Goal: Task Accomplishment & Management: Manage account settings

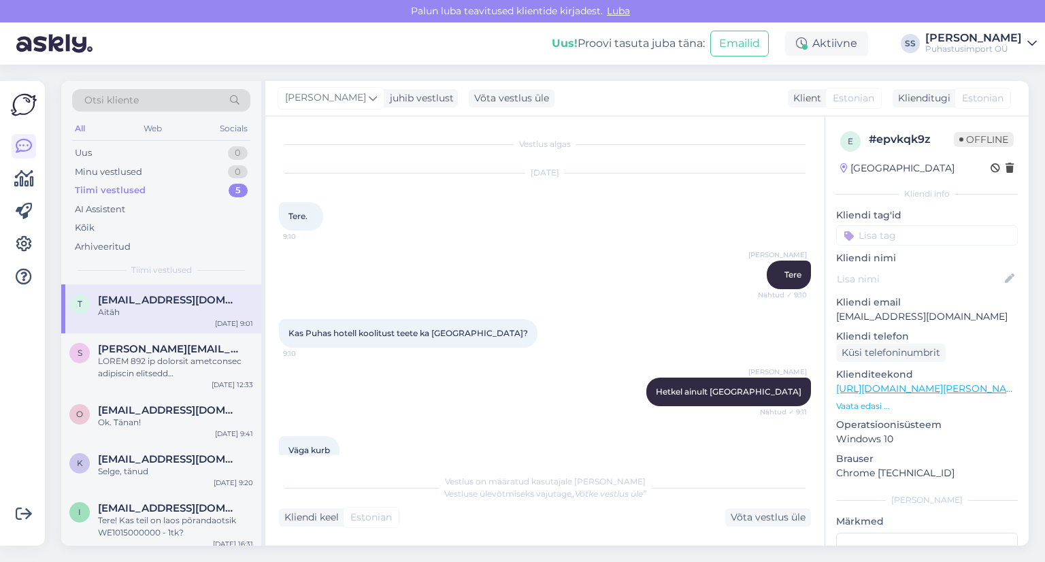
scroll to position [628, 0]
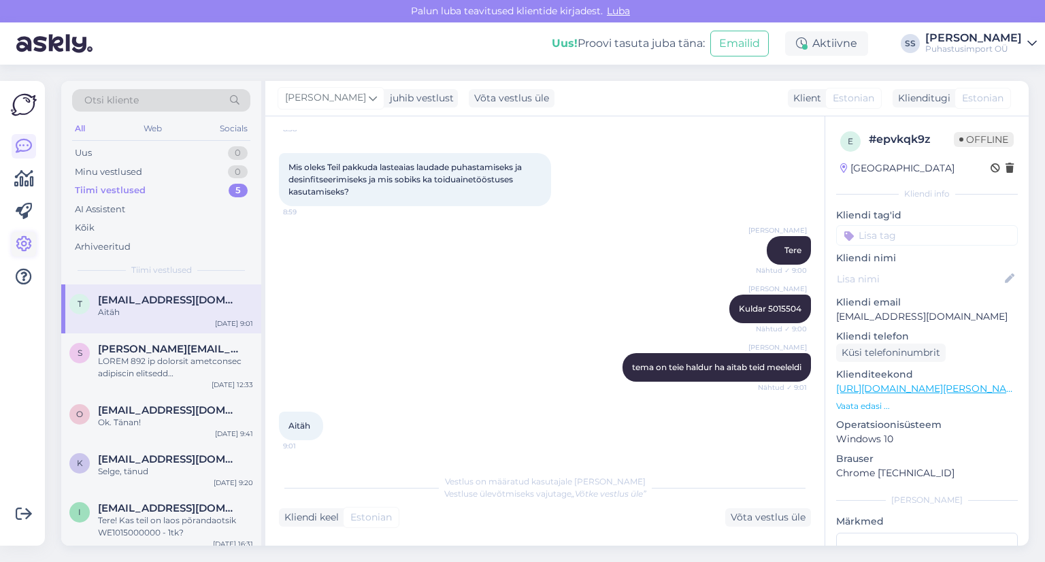
click at [24, 242] on icon at bounding box center [24, 244] width 16 height 16
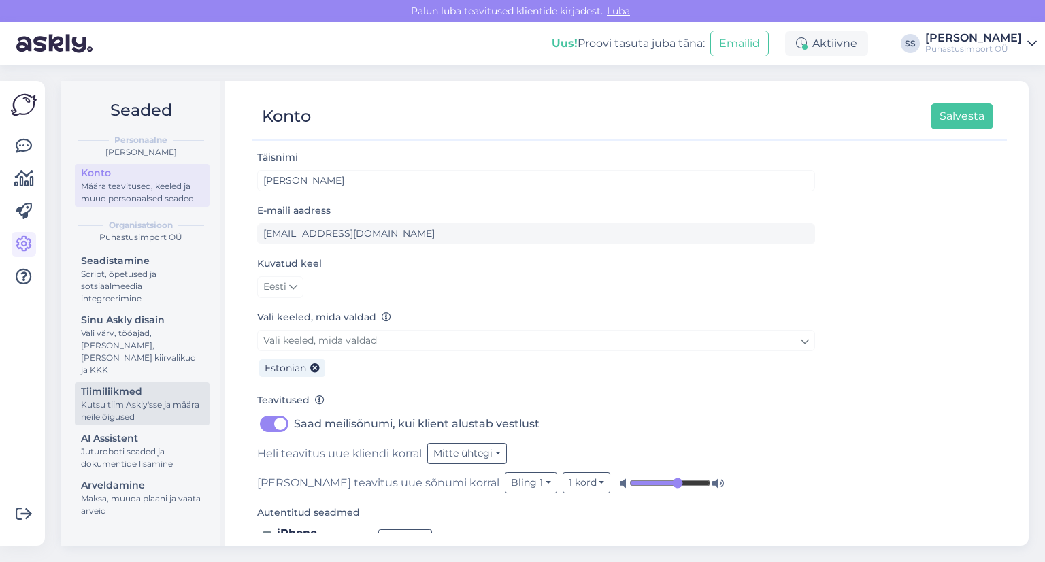
click at [158, 384] on div "Tiimiliikmed" at bounding box center [142, 391] width 122 height 14
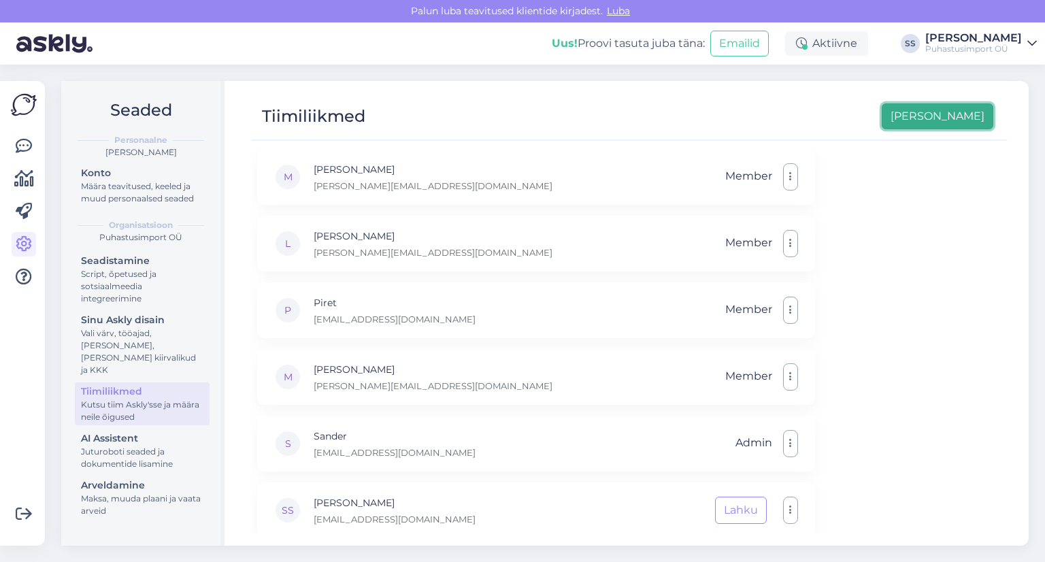
click at [953, 118] on button "[PERSON_NAME]" at bounding box center [937, 116] width 112 height 26
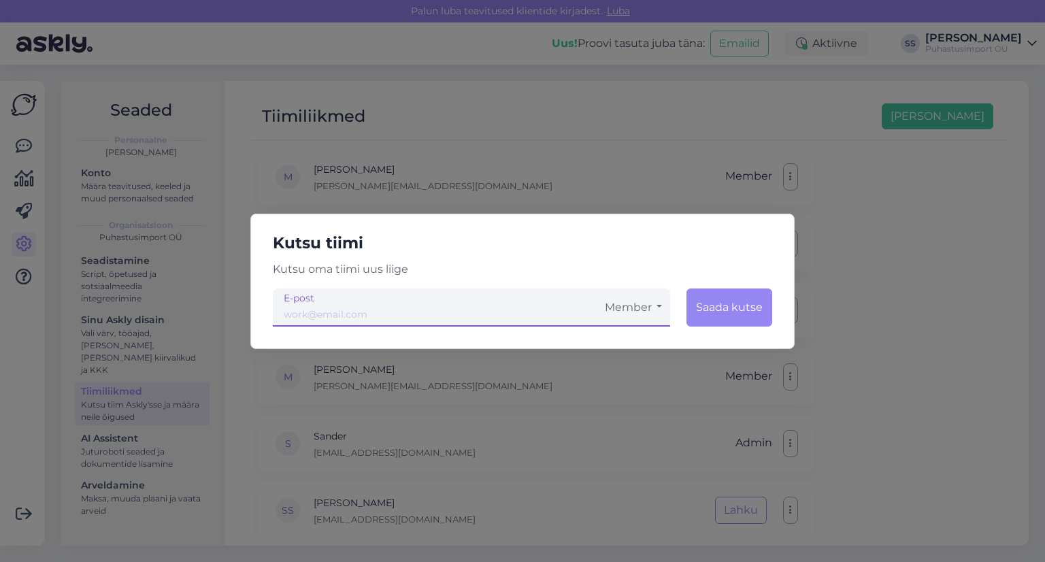
click at [519, 312] on input "email" at bounding box center [435, 307] width 324 height 38
click at [505, 322] on input "email" at bounding box center [435, 307] width 324 height 38
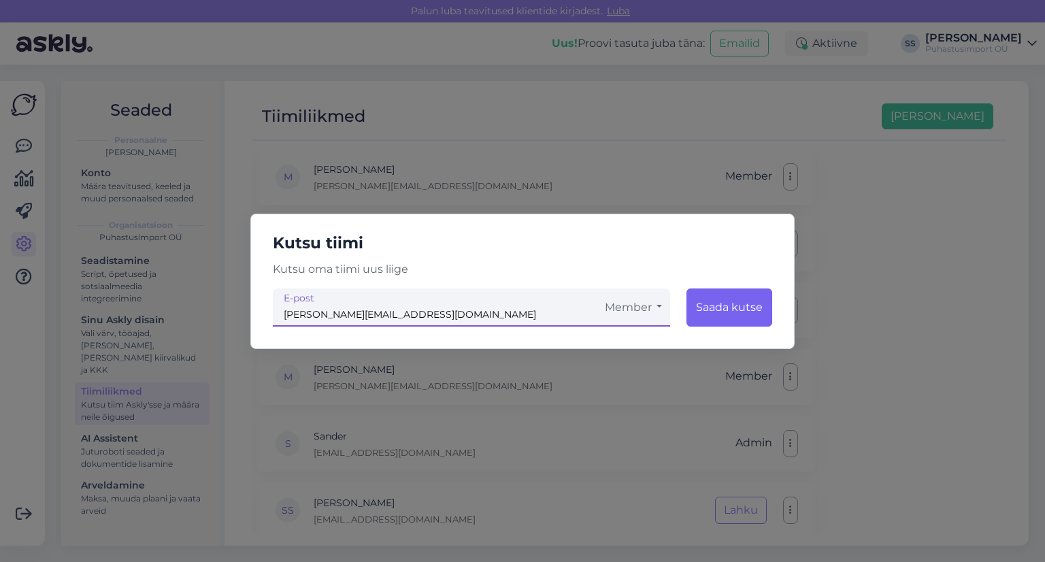
type input "[PERSON_NAME][EMAIL_ADDRESS][DOMAIN_NAME]"
click at [752, 309] on button "Saada kutse" at bounding box center [729, 307] width 86 height 38
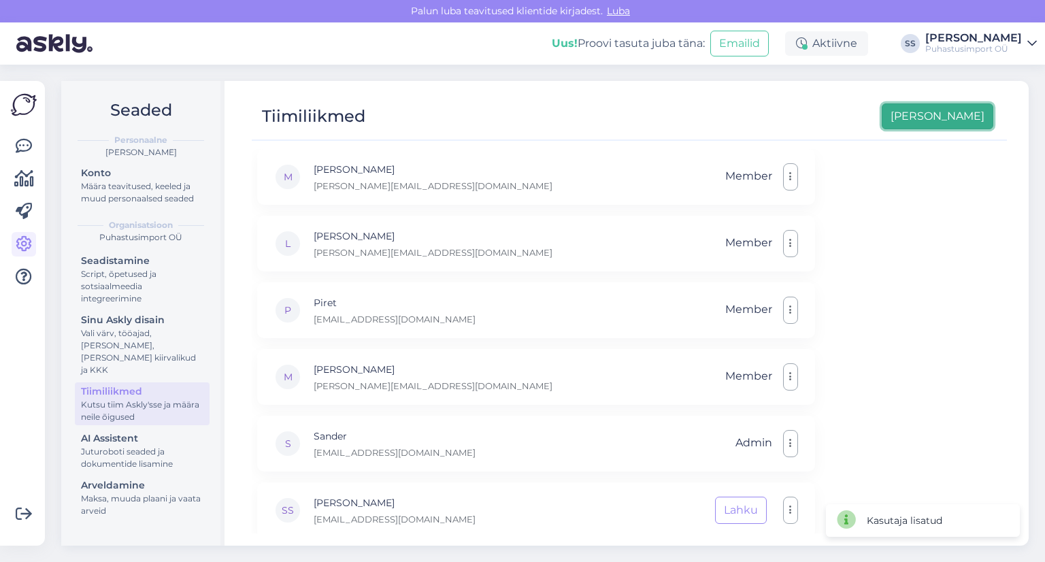
click at [954, 128] on button "[PERSON_NAME]" at bounding box center [937, 116] width 112 height 26
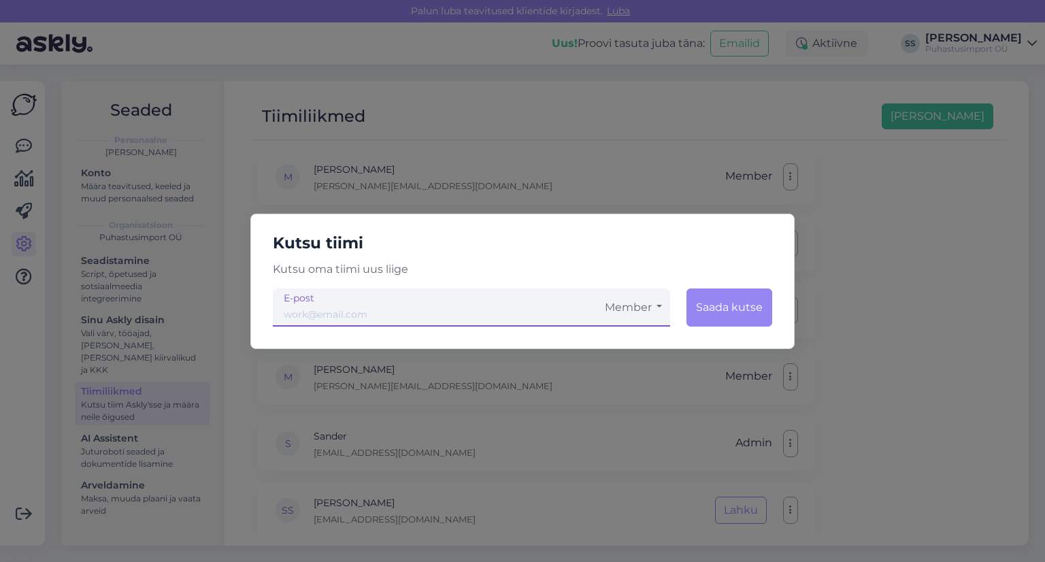
click at [312, 302] on small "E-post" at bounding box center [299, 298] width 31 height 14
click at [317, 313] on input "email" at bounding box center [435, 307] width 324 height 38
type input "[EMAIL_ADDRESS][DOMAIN_NAME]"
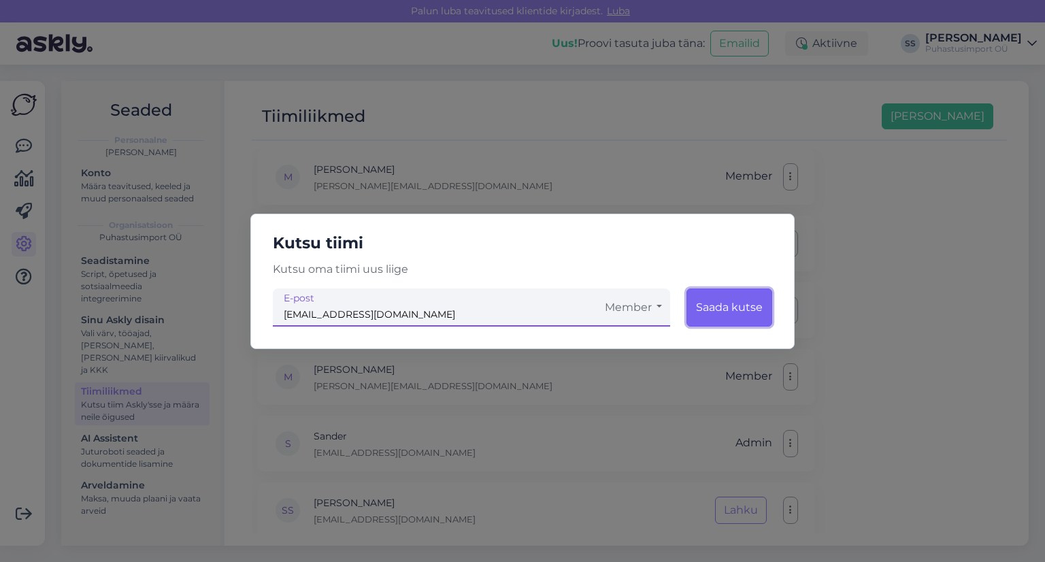
click at [755, 305] on button "Saada kutse" at bounding box center [729, 307] width 86 height 38
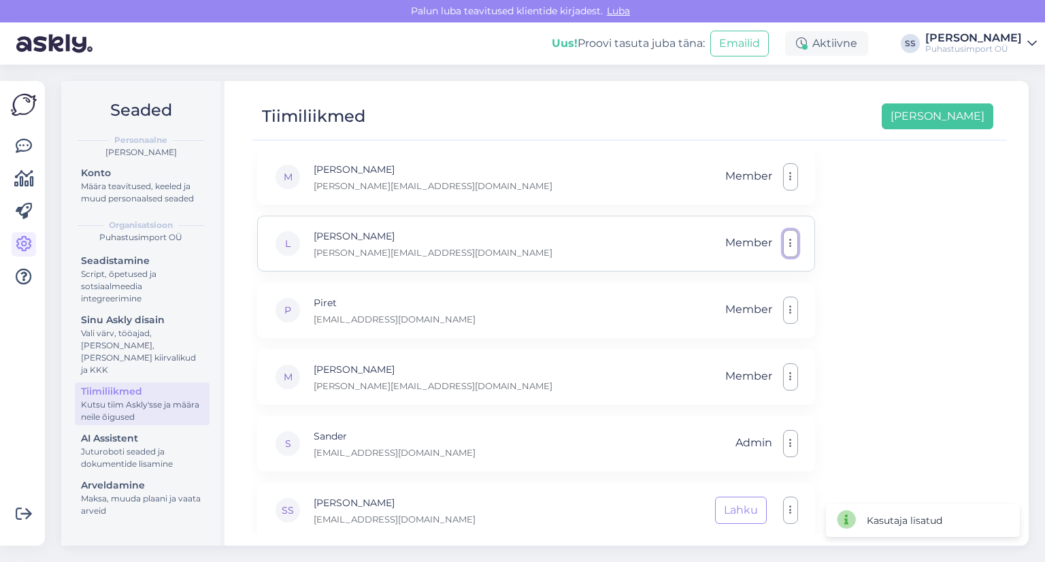
click at [790, 251] on button "button" at bounding box center [790, 243] width 15 height 27
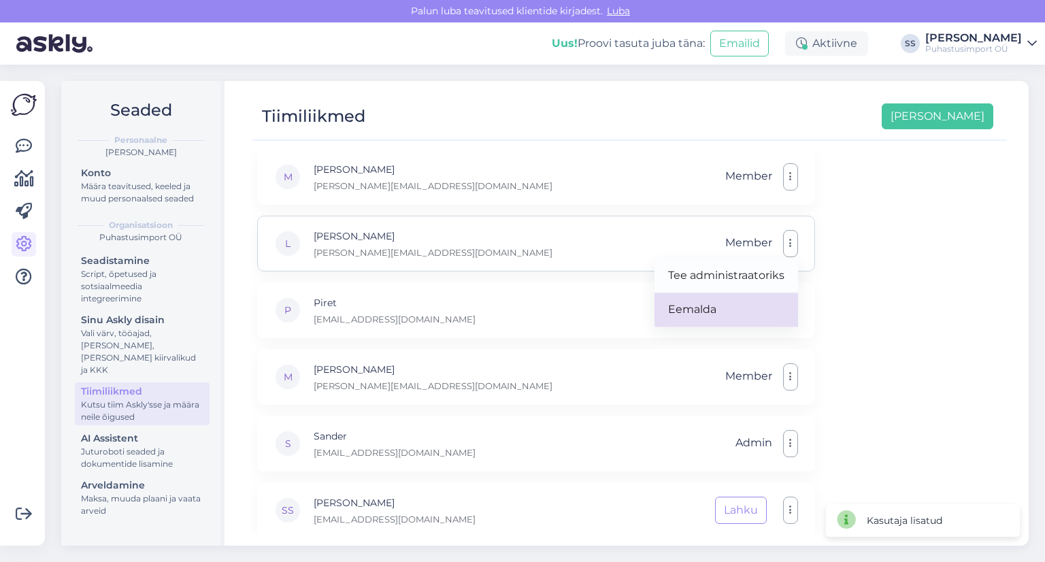
click at [767, 301] on link "Eemalda" at bounding box center [726, 309] width 144 height 34
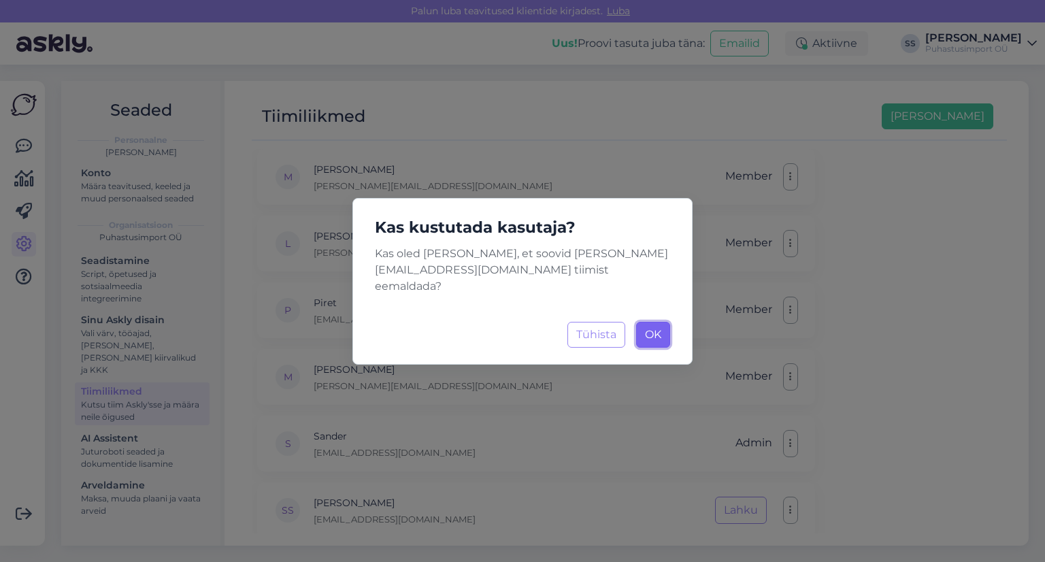
click at [652, 335] on button "OK Laadimine..." at bounding box center [653, 335] width 34 height 26
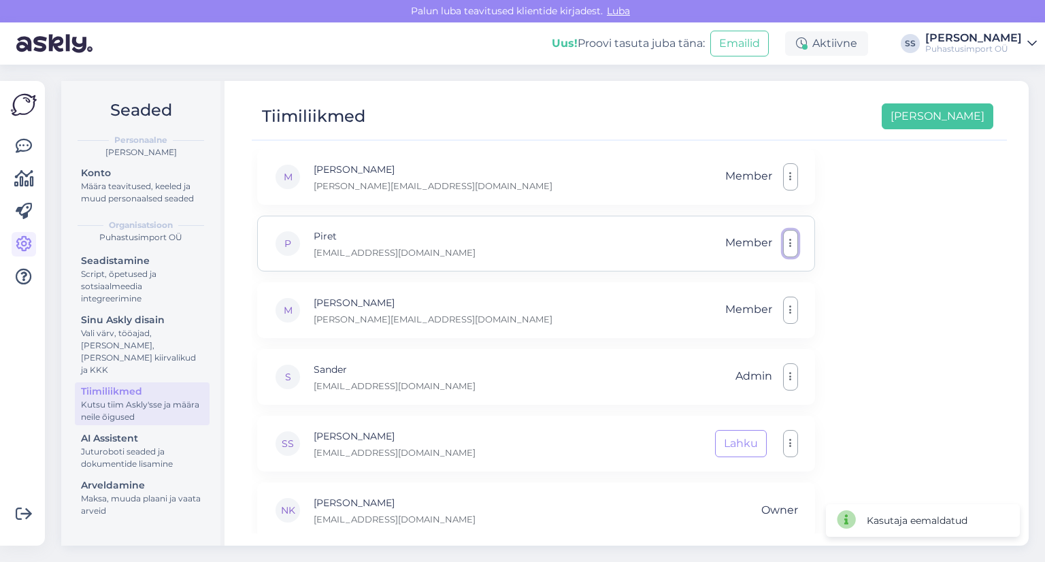
click at [794, 248] on button "button" at bounding box center [790, 243] width 15 height 27
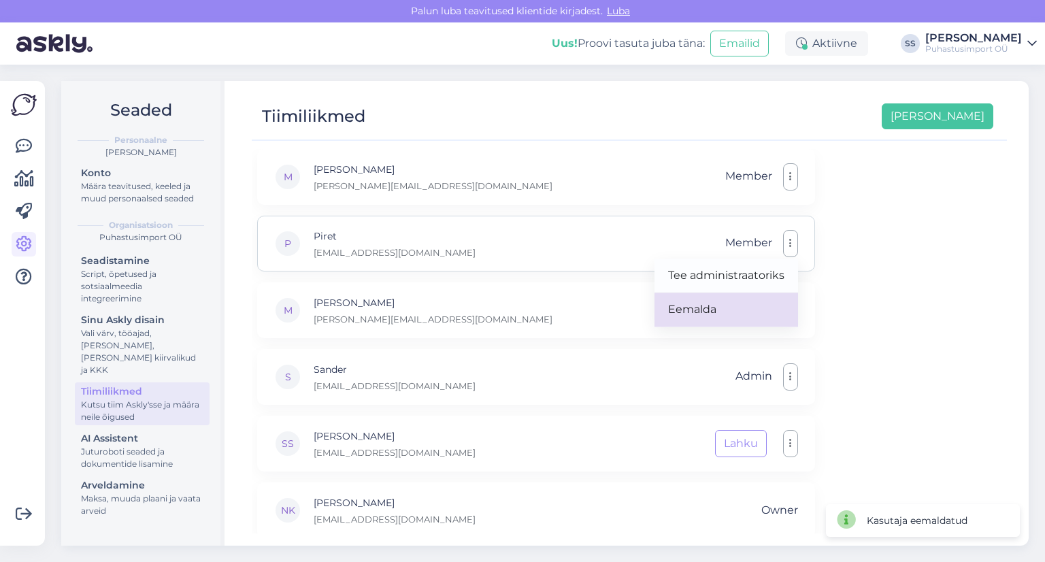
click at [740, 314] on link "Eemalda" at bounding box center [726, 309] width 144 height 34
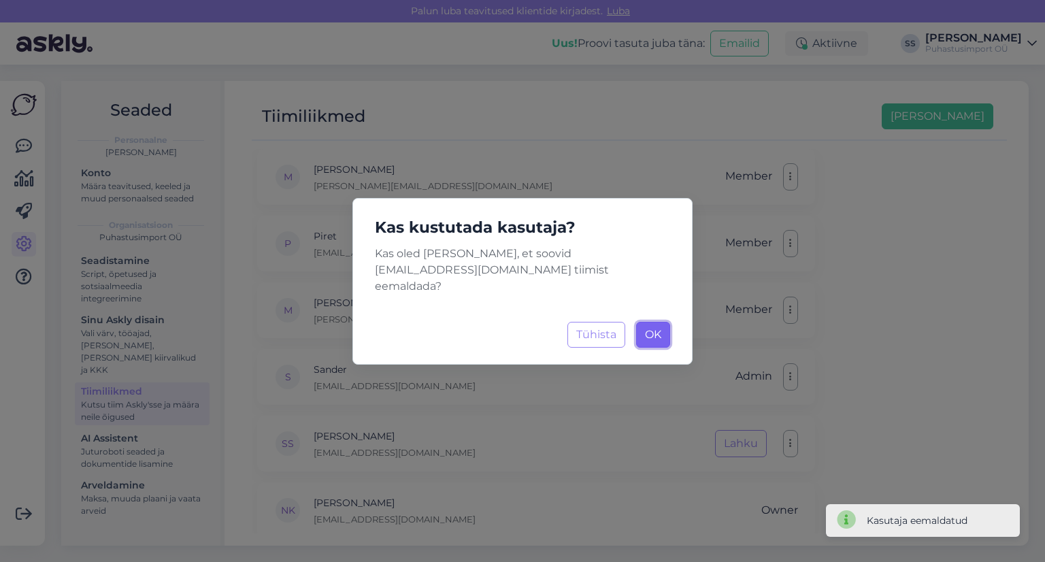
click at [656, 329] on span "OK" at bounding box center [653, 334] width 16 height 13
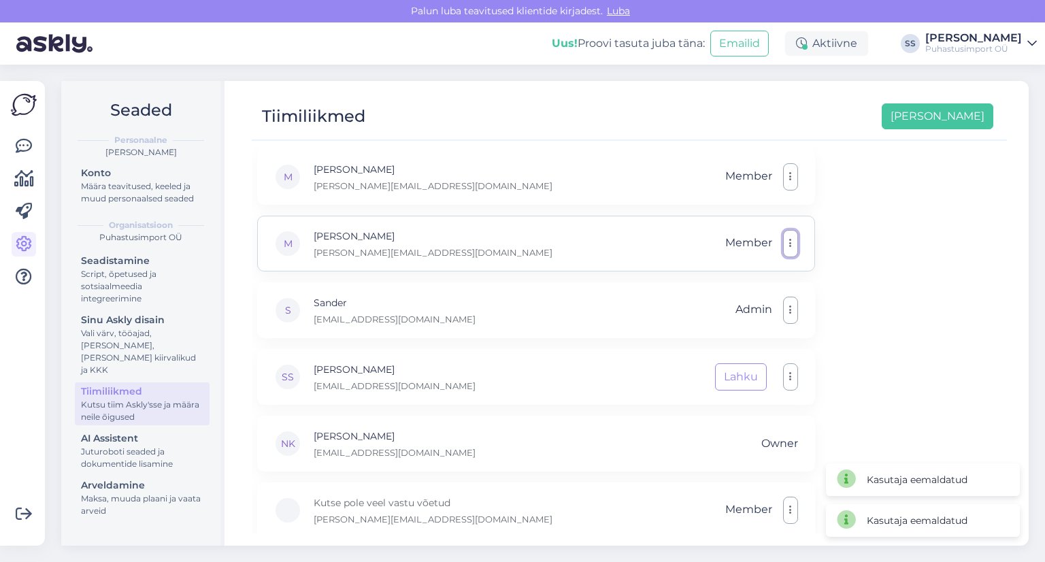
click at [789, 244] on icon "button" at bounding box center [790, 243] width 3 height 11
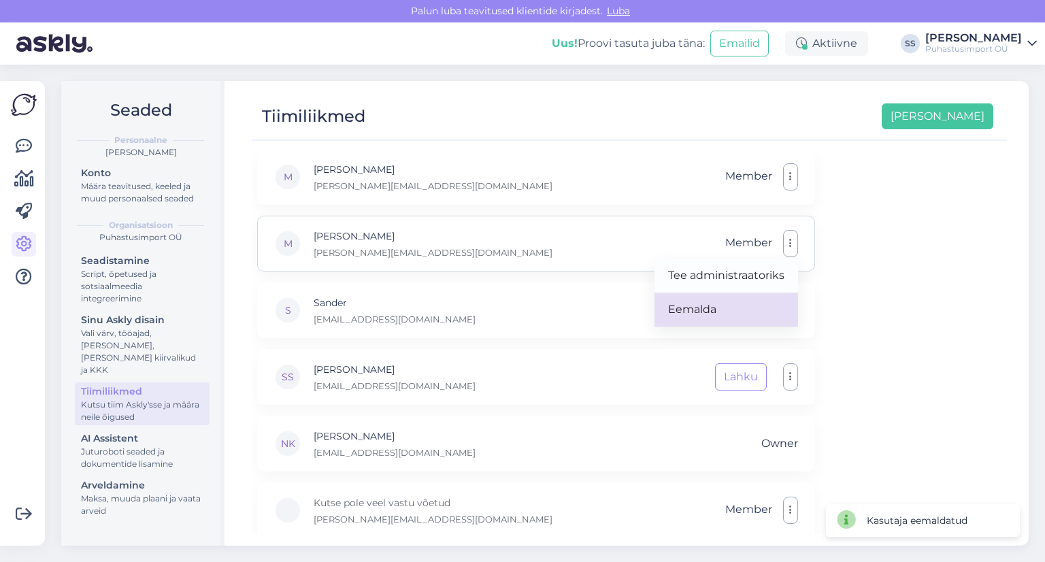
click at [752, 312] on link "Eemalda" at bounding box center [726, 309] width 144 height 34
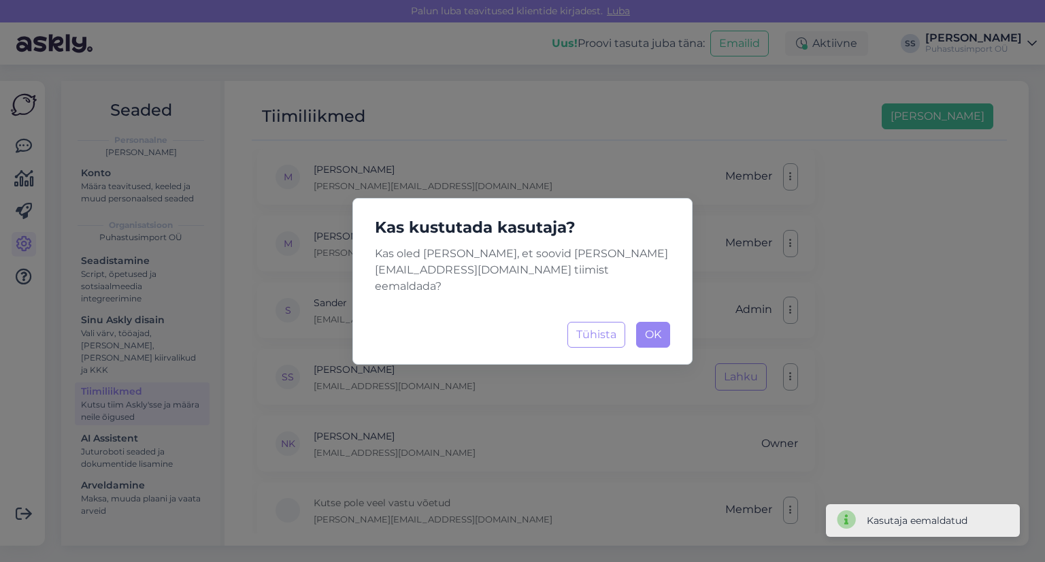
click at [671, 332] on div "Kas kustutada kasutaja? Kas oled [PERSON_NAME], et soovid [PERSON_NAME][EMAIL_A…" at bounding box center [522, 281] width 340 height 167
click at [661, 328] on button "OK Laadimine..." at bounding box center [653, 335] width 34 height 26
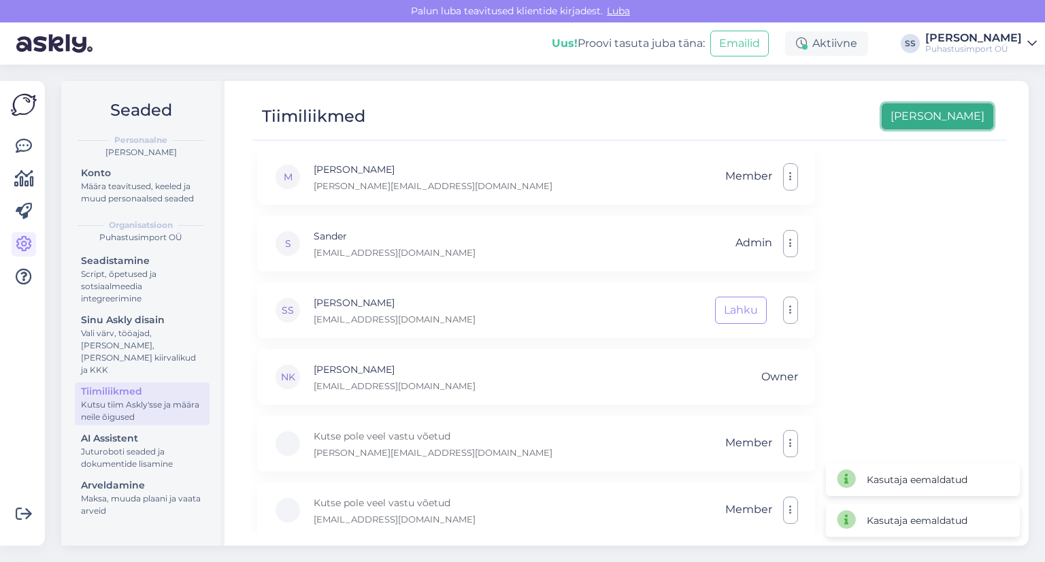
click at [960, 115] on button "[PERSON_NAME]" at bounding box center [937, 116] width 112 height 26
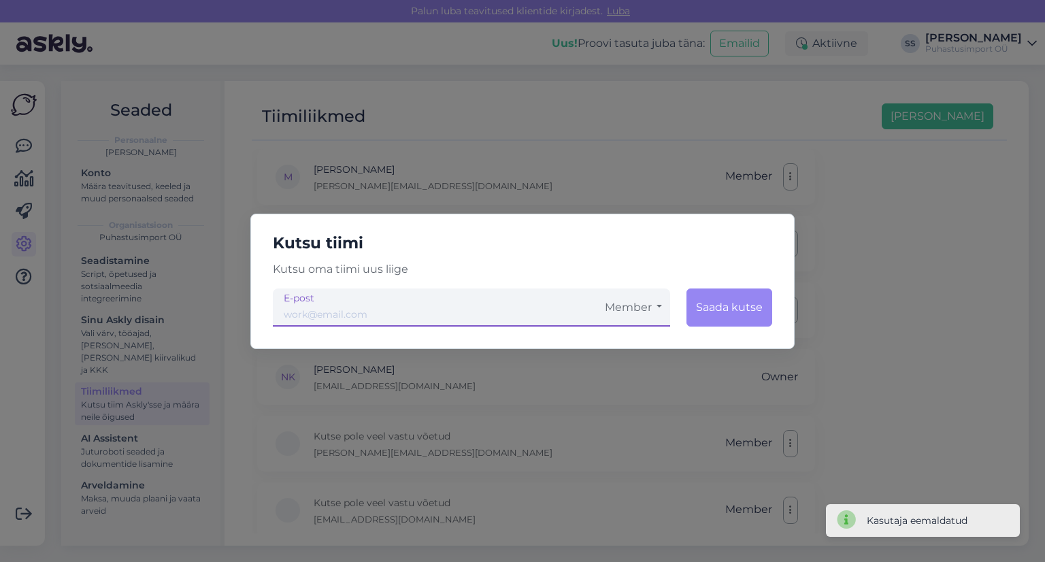
click at [541, 318] on input "email" at bounding box center [435, 307] width 324 height 38
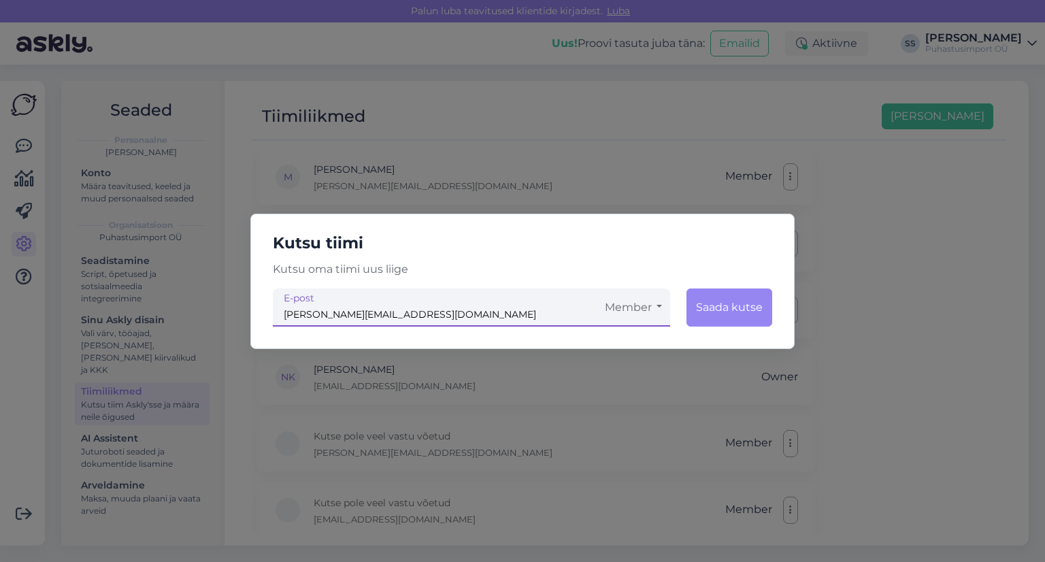
type input "[PERSON_NAME][EMAIL_ADDRESS][DOMAIN_NAME]"
click at [745, 303] on button "Saada kutse" at bounding box center [729, 307] width 86 height 38
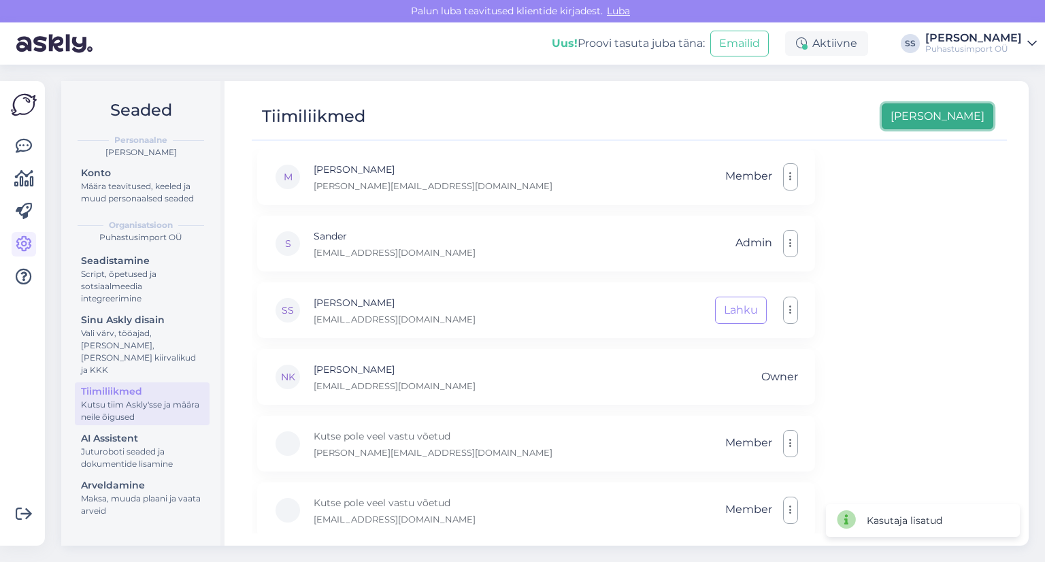
click at [971, 103] on button "[PERSON_NAME]" at bounding box center [937, 116] width 112 height 26
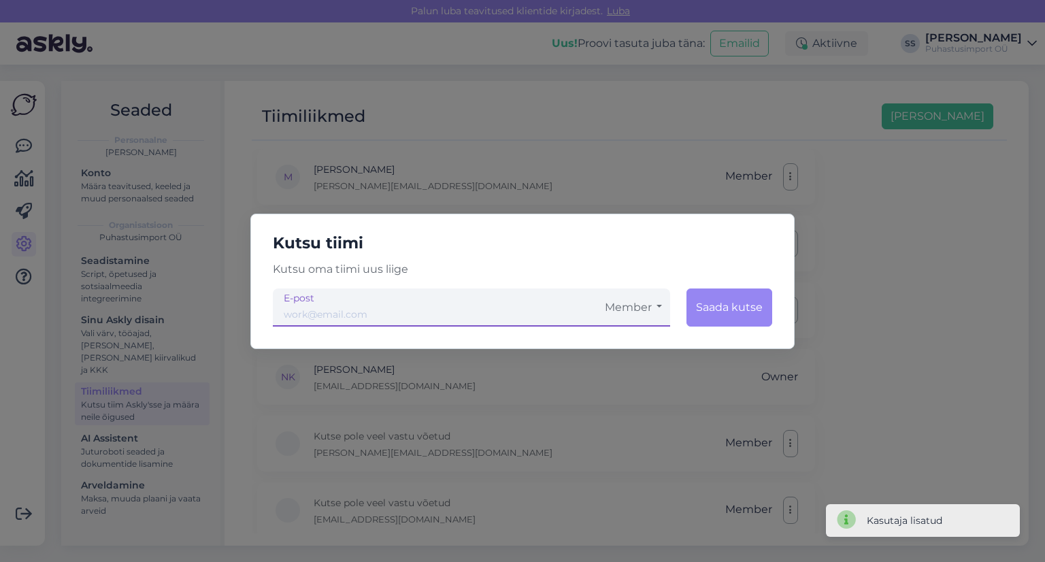
click at [457, 298] on input "email" at bounding box center [435, 307] width 324 height 38
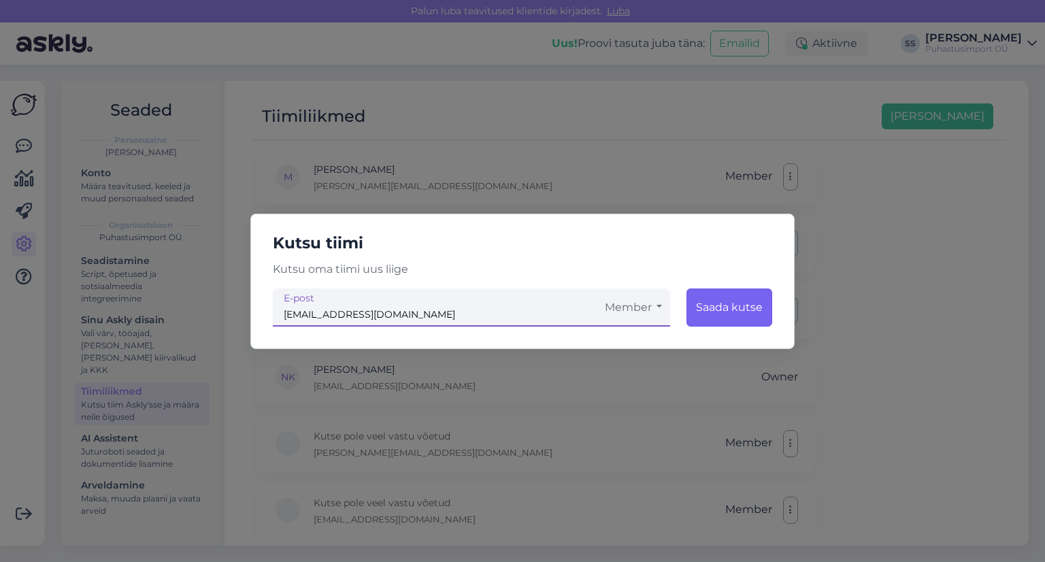
type input "[EMAIL_ADDRESS][DOMAIN_NAME]"
click at [735, 298] on button "Saada kutse" at bounding box center [729, 307] width 86 height 38
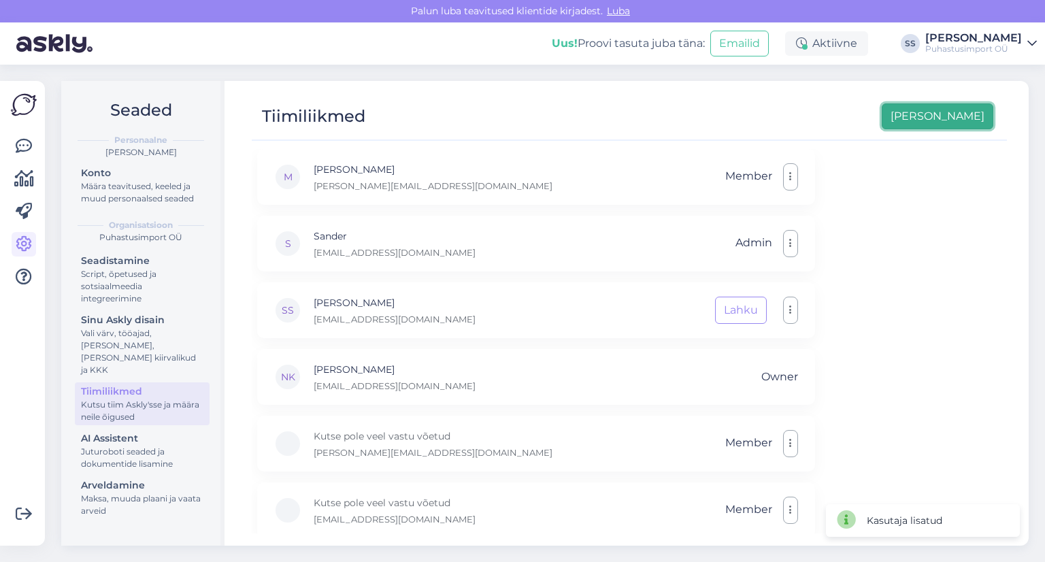
click at [969, 118] on button "[PERSON_NAME]" at bounding box center [937, 116] width 112 height 26
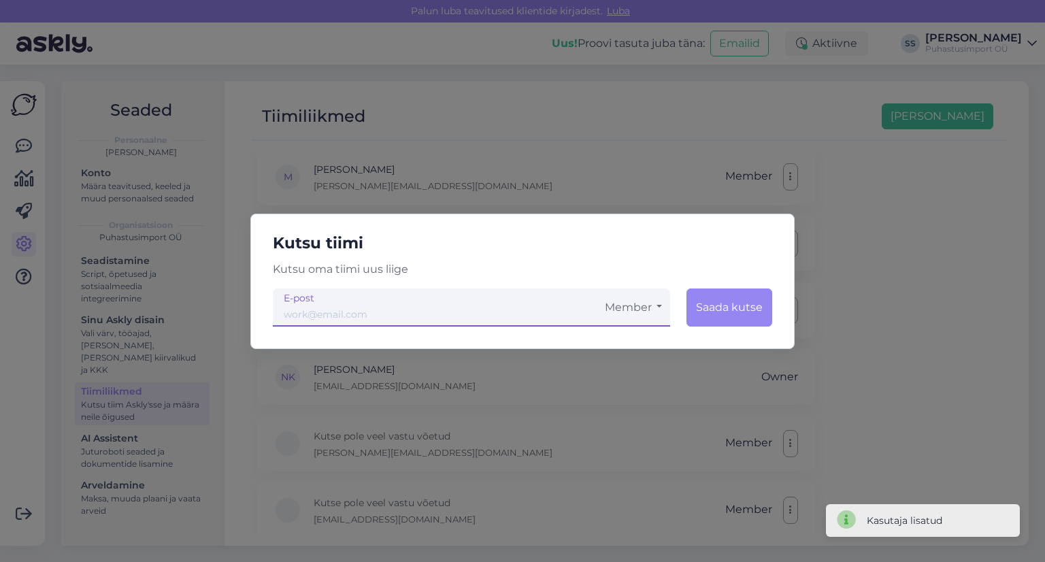
click at [512, 303] on input "email" at bounding box center [435, 307] width 324 height 38
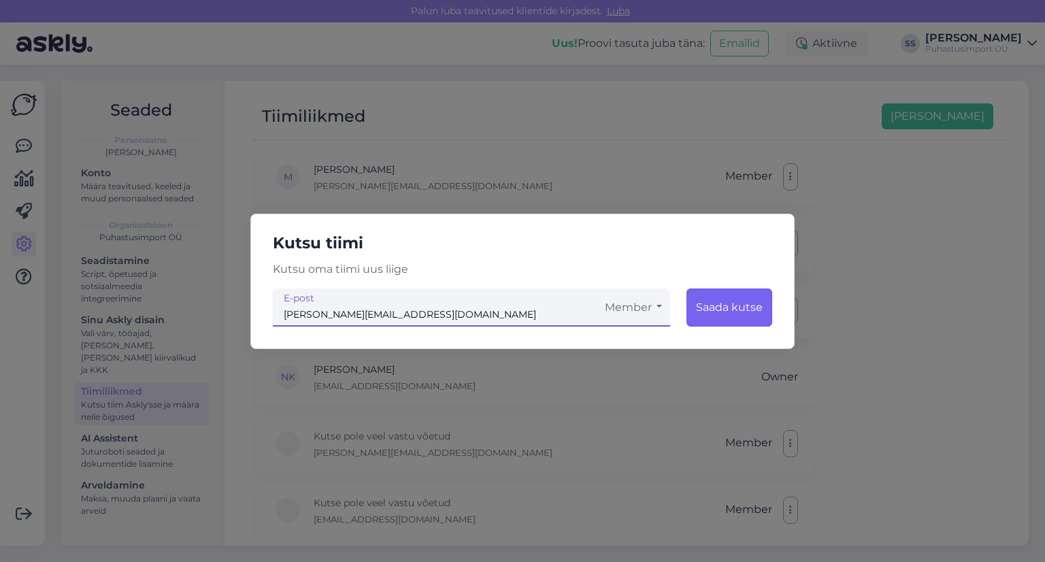
type input "[PERSON_NAME][EMAIL_ADDRESS][DOMAIN_NAME]"
click at [715, 324] on button "Saada kutse" at bounding box center [729, 307] width 86 height 38
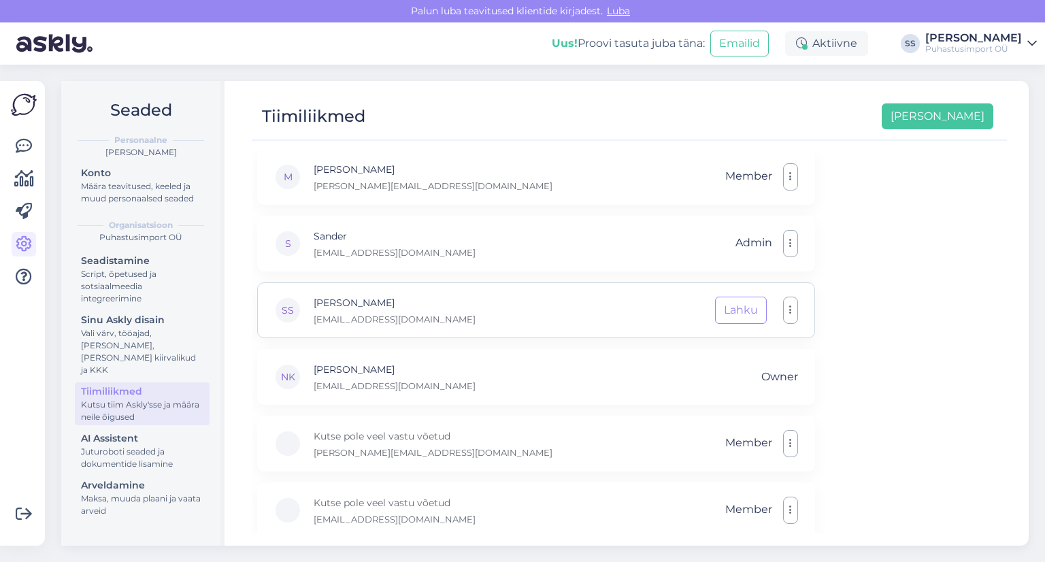
click at [801, 307] on div "SS Siim S [EMAIL_ADDRESS][DOMAIN_NAME] Lahku" at bounding box center [536, 310] width 558 height 56
click at [798, 308] on div "SS Siim S [EMAIL_ADDRESS][DOMAIN_NAME] Lahku" at bounding box center [536, 310] width 558 height 56
click at [796, 309] on button "button" at bounding box center [790, 310] width 15 height 27
click at [832, 303] on div "M [PERSON_NAME] [PERSON_NAME][EMAIL_ADDRESS][DOMAIN_NAME] Member S Sander [EMAI…" at bounding box center [629, 341] width 755 height 384
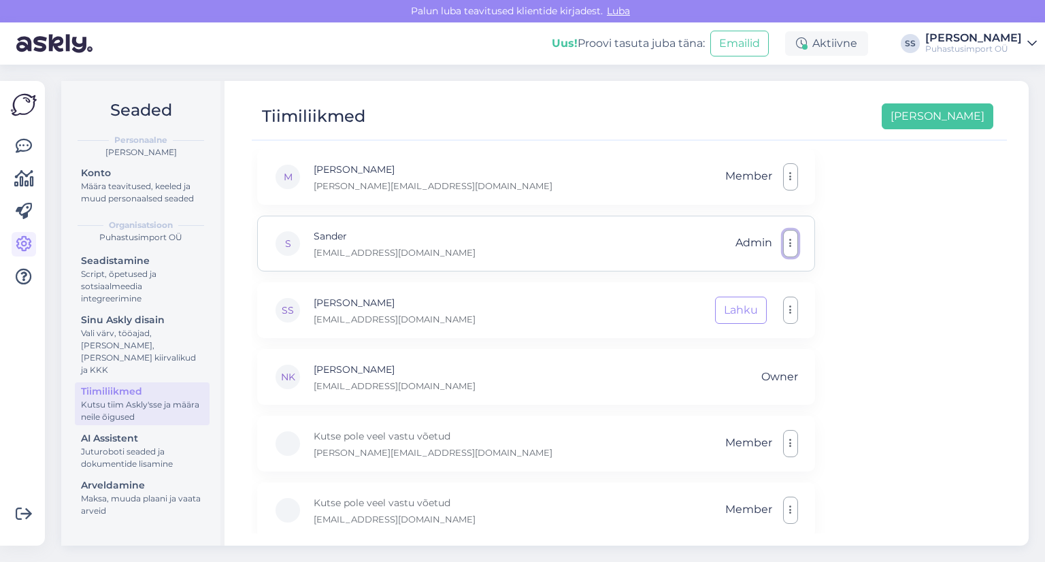
click at [791, 235] on button "button" at bounding box center [790, 243] width 15 height 27
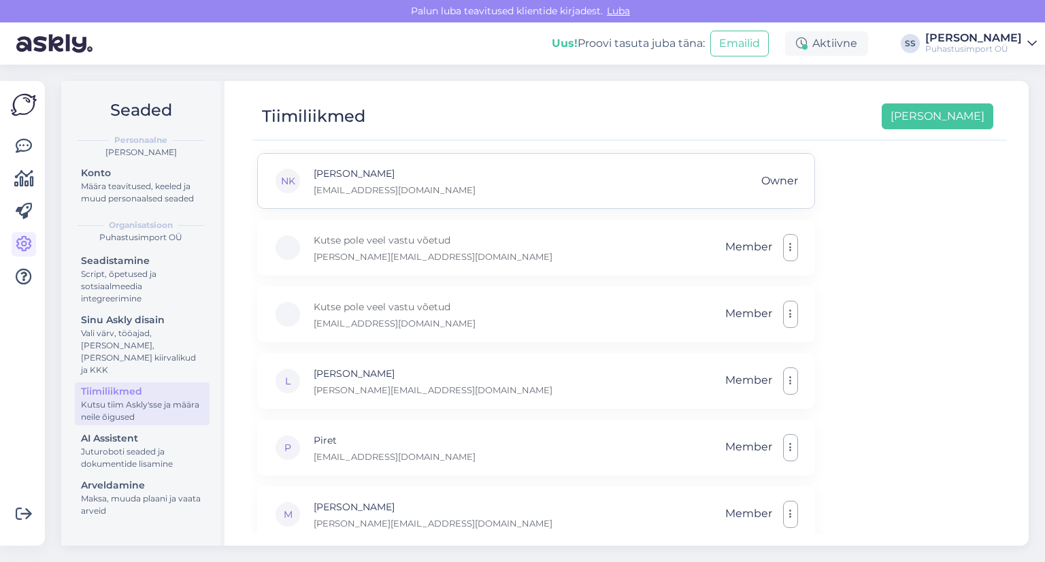
scroll to position [212, 0]
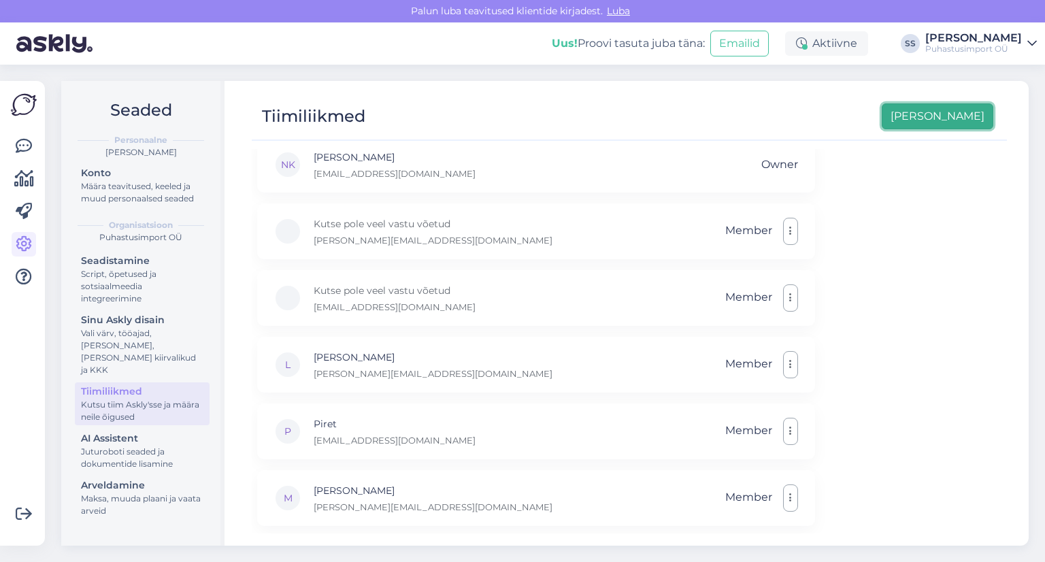
click at [952, 118] on button "[PERSON_NAME]" at bounding box center [937, 116] width 112 height 26
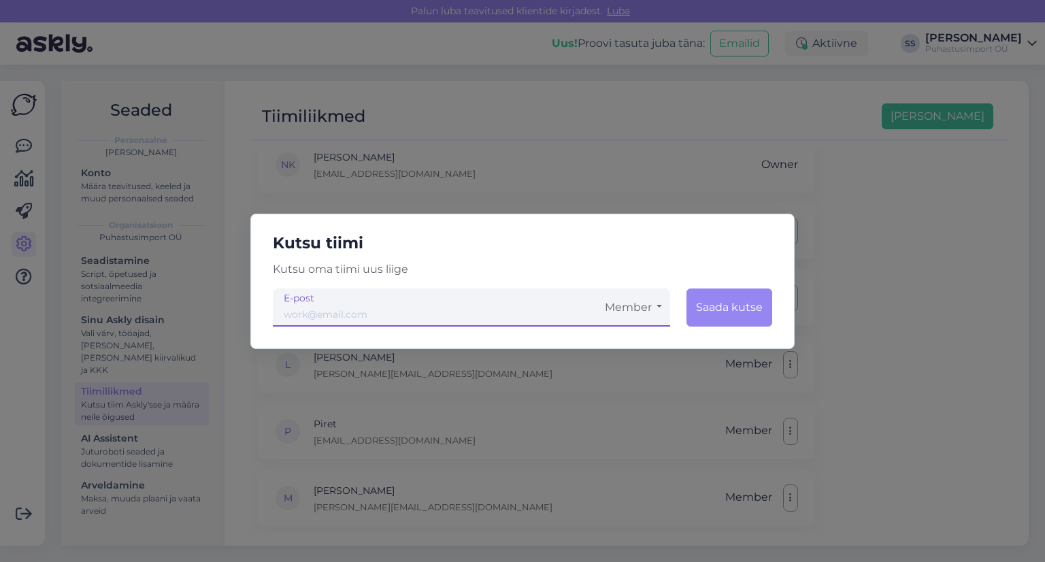
click at [501, 316] on input "email" at bounding box center [435, 307] width 324 height 38
type input "[EMAIL_ADDRESS][DOMAIN_NAME]"
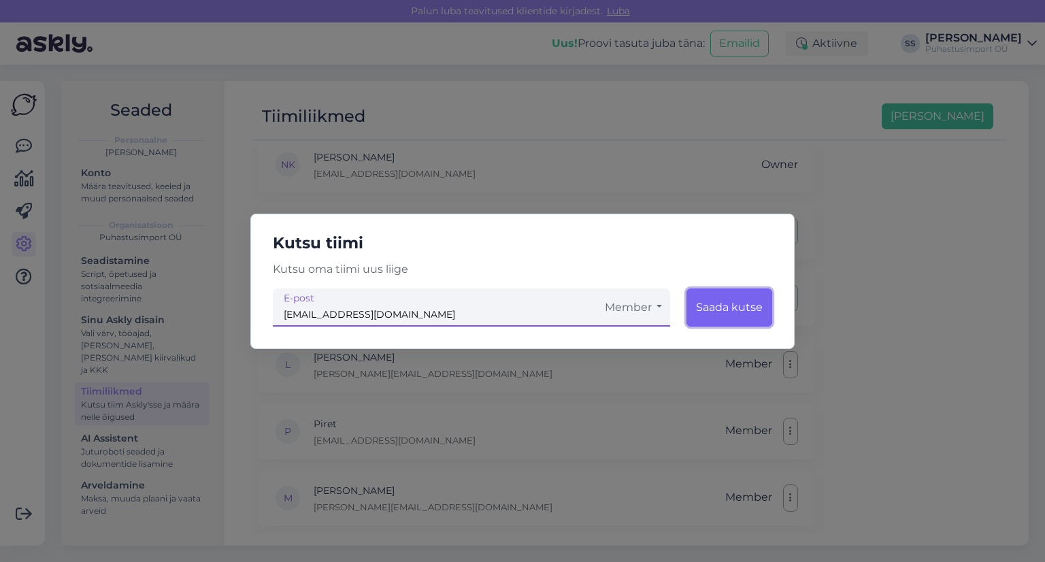
click at [741, 307] on button "Saada kutse" at bounding box center [729, 307] width 86 height 38
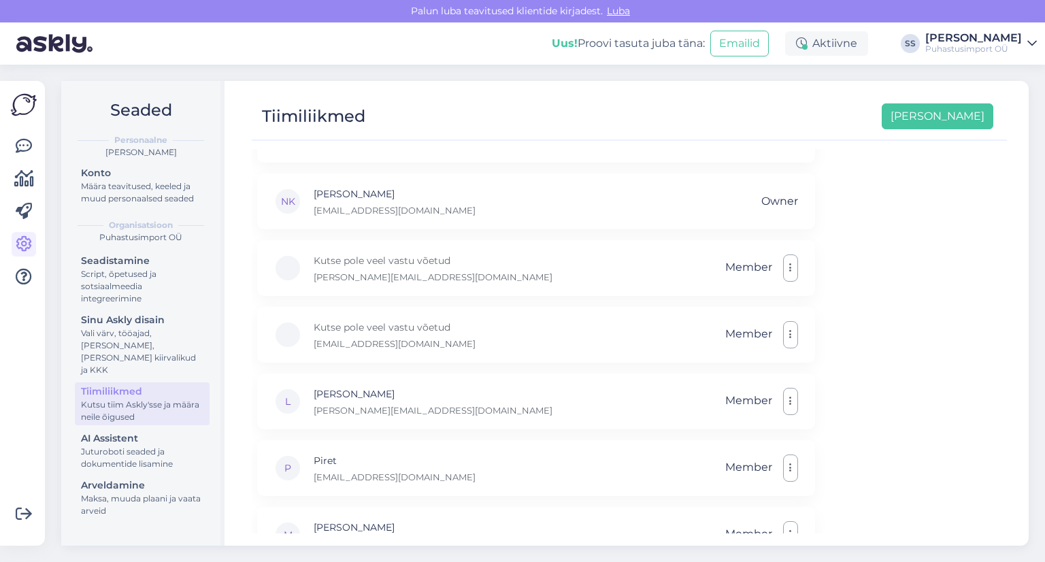
scroll to position [0, 0]
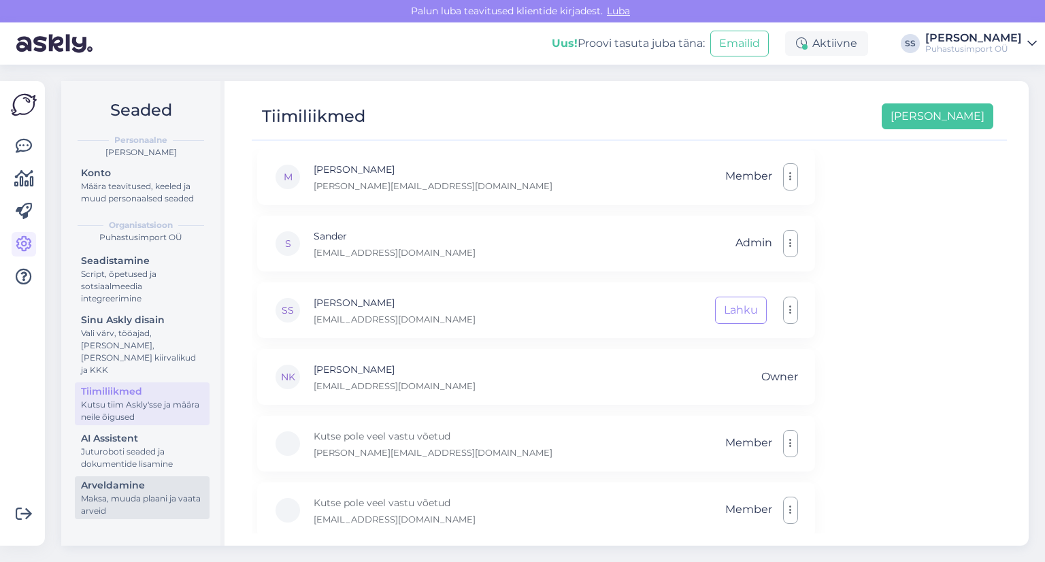
click at [155, 478] on div "Arveldamine" at bounding box center [142, 485] width 122 height 14
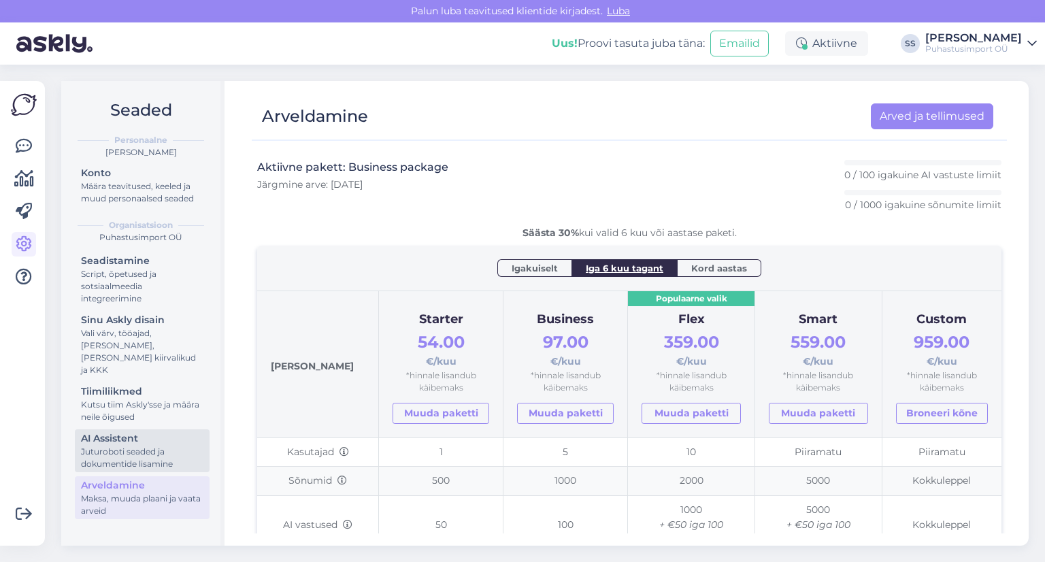
click at [156, 445] on div "Juturoboti seaded ja dokumentide lisamine" at bounding box center [142, 457] width 122 height 24
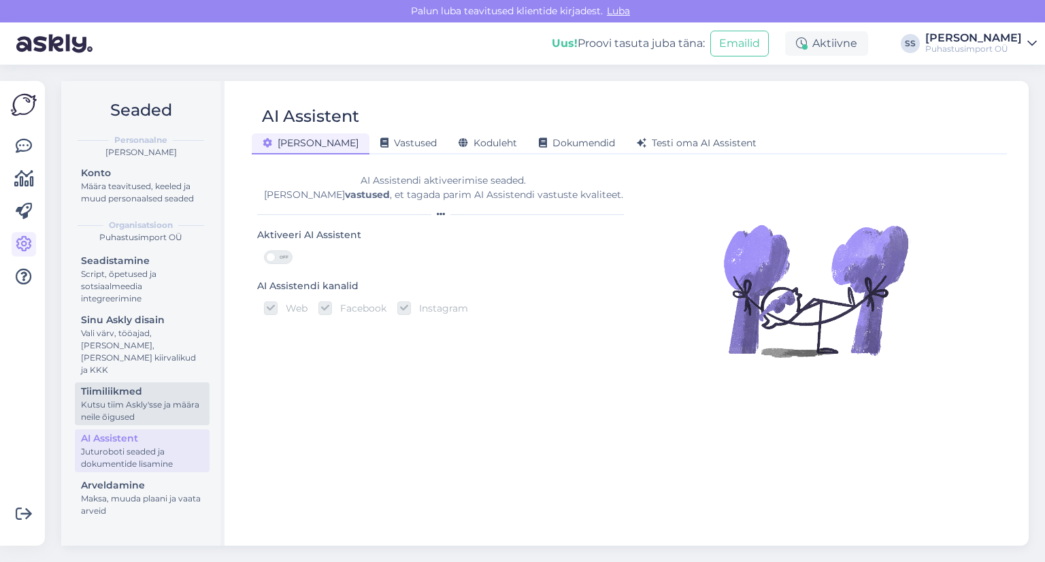
click at [165, 401] on div "Kutsu tiim Askly'sse ja määra neile õigused" at bounding box center [142, 411] width 122 height 24
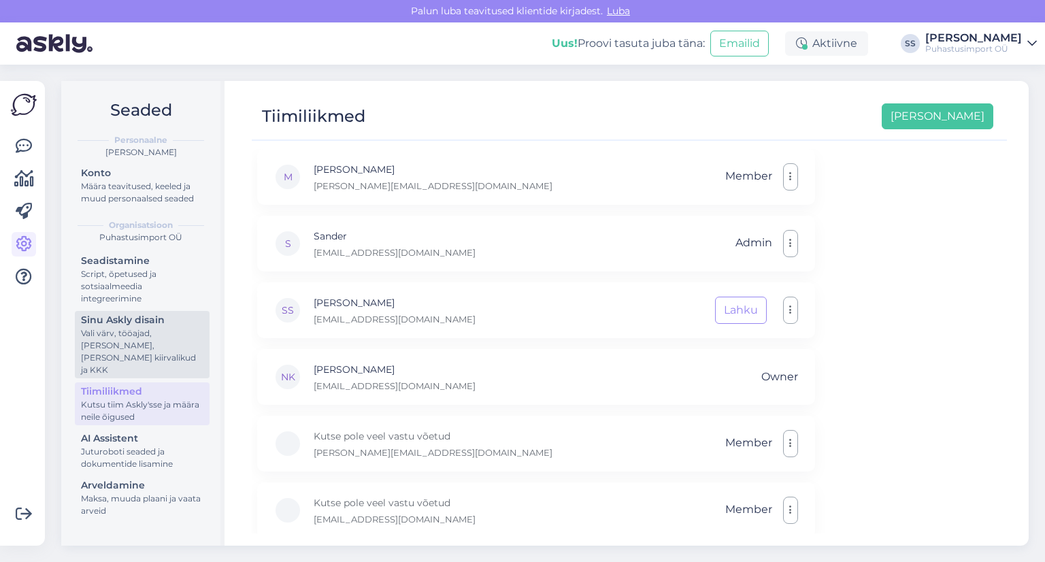
click at [166, 351] on div "Vali värv, tööajad, [PERSON_NAME], [PERSON_NAME] kiirvalikud ja KKK" at bounding box center [142, 351] width 122 height 49
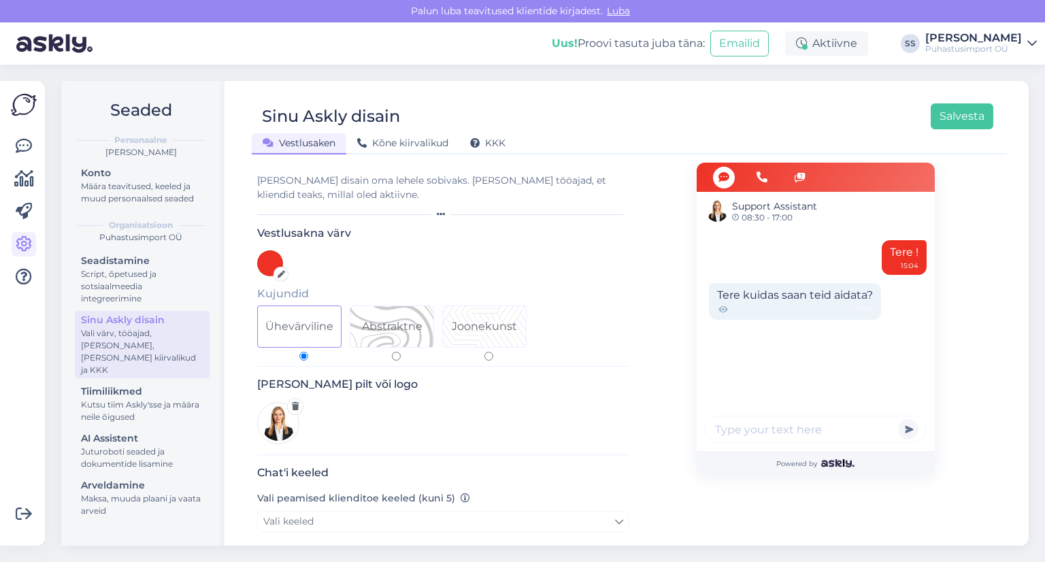
click at [278, 278] on div at bounding box center [280, 274] width 15 height 15
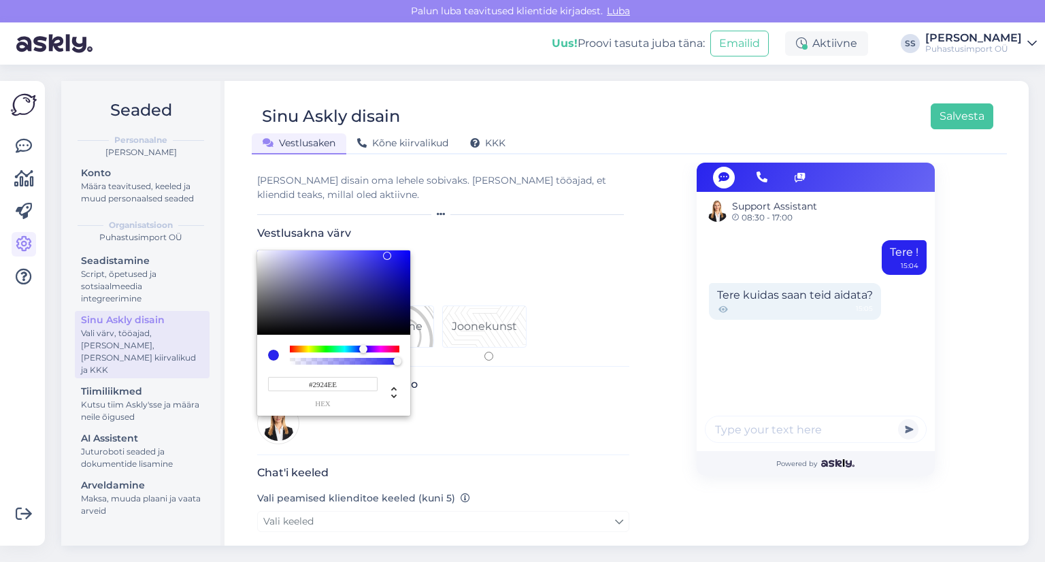
drag, startPoint x: 290, startPoint y: 346, endPoint x: 363, endPoint y: 348, distance: 72.8
click at [363, 348] on div at bounding box center [363, 349] width 8 height 8
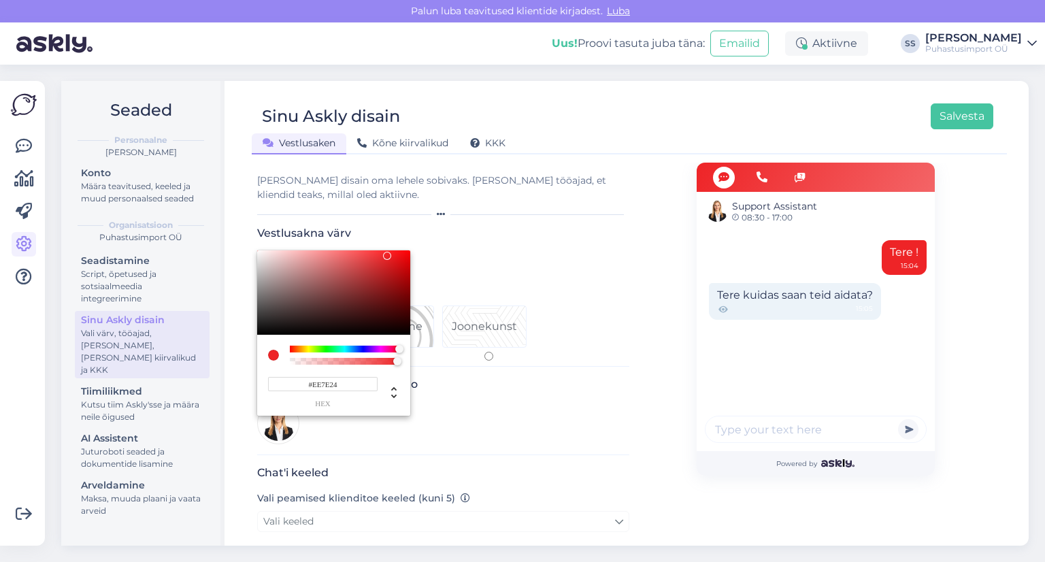
type input "#EE2424"
drag, startPoint x: 362, startPoint y: 349, endPoint x: 182, endPoint y: 324, distance: 181.2
click at [257, 324] on div "#EE2424 hex" at bounding box center [333, 332] width 153 height 165
click at [545, 346] on div at bounding box center [522, 281] width 1045 height 562
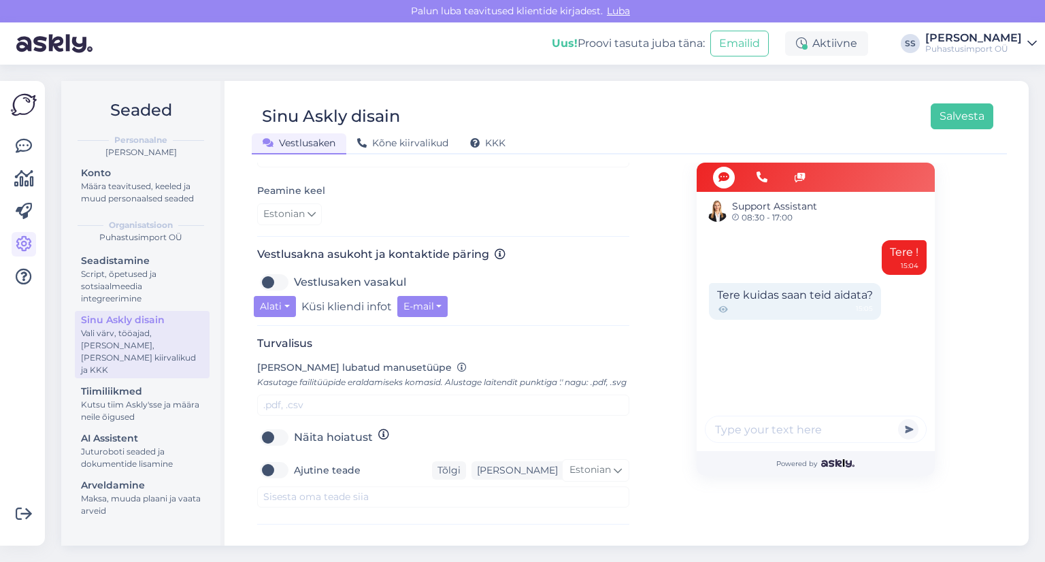
scroll to position [408, 0]
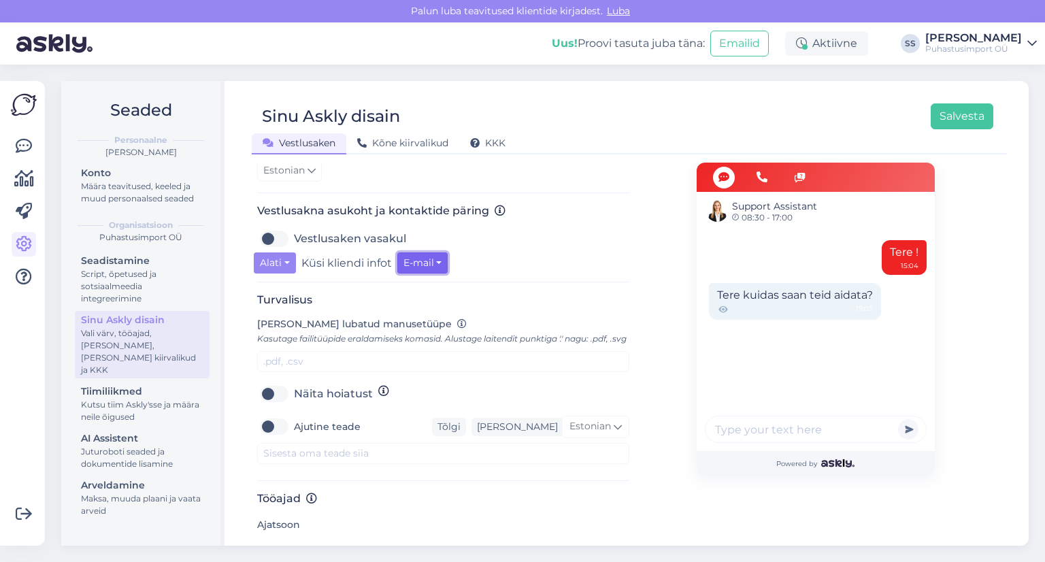
click at [430, 265] on button "E-mail" at bounding box center [422, 262] width 51 height 21
click at [432, 263] on button "E-mail" at bounding box center [422, 262] width 51 height 21
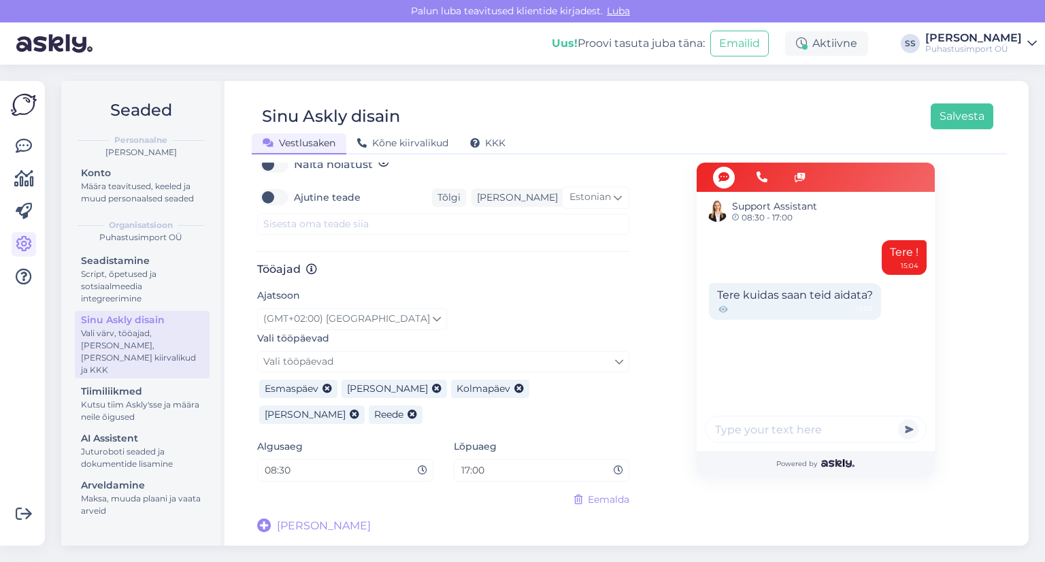
scroll to position [650, 0]
click at [143, 280] on div "Script, õpetused ja sotsiaalmeedia integreerimine" at bounding box center [142, 286] width 122 height 37
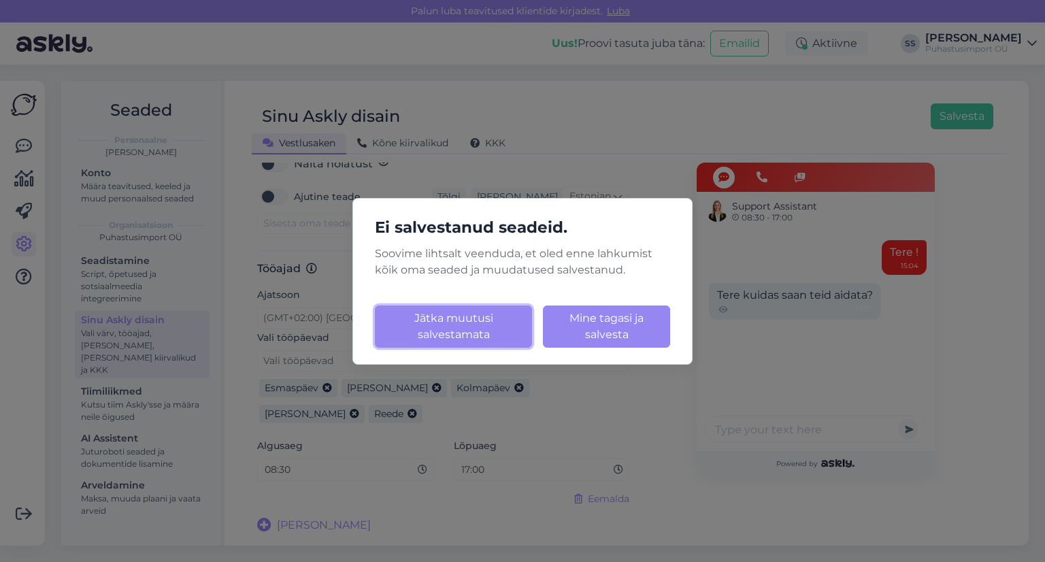
click at [473, 343] on button "Jätka muutusi salvestamata" at bounding box center [453, 326] width 157 height 42
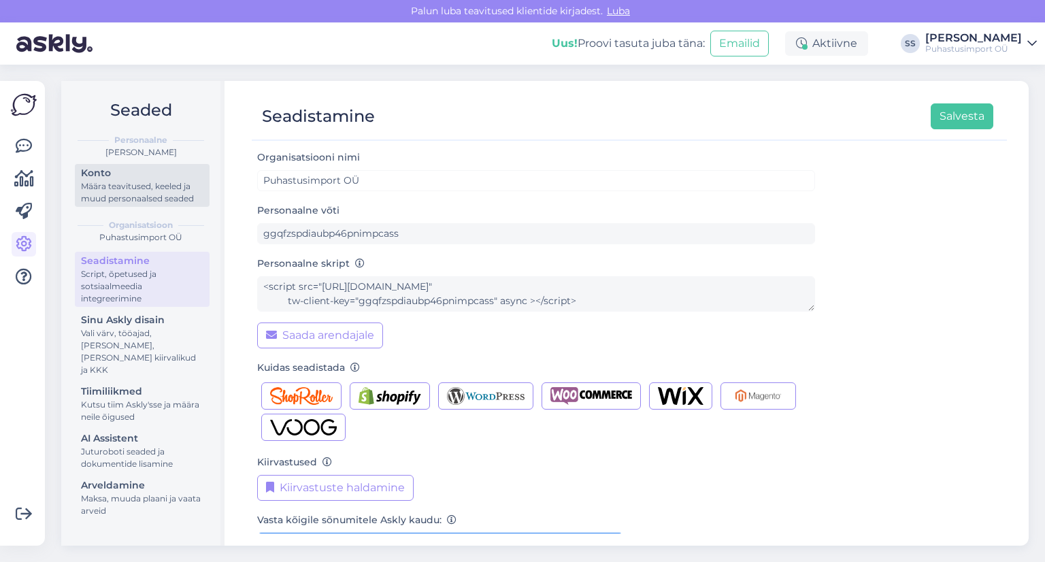
click at [140, 186] on div "Määra teavitused, keeled ja muud personaalsed seaded" at bounding box center [142, 192] width 122 height 24
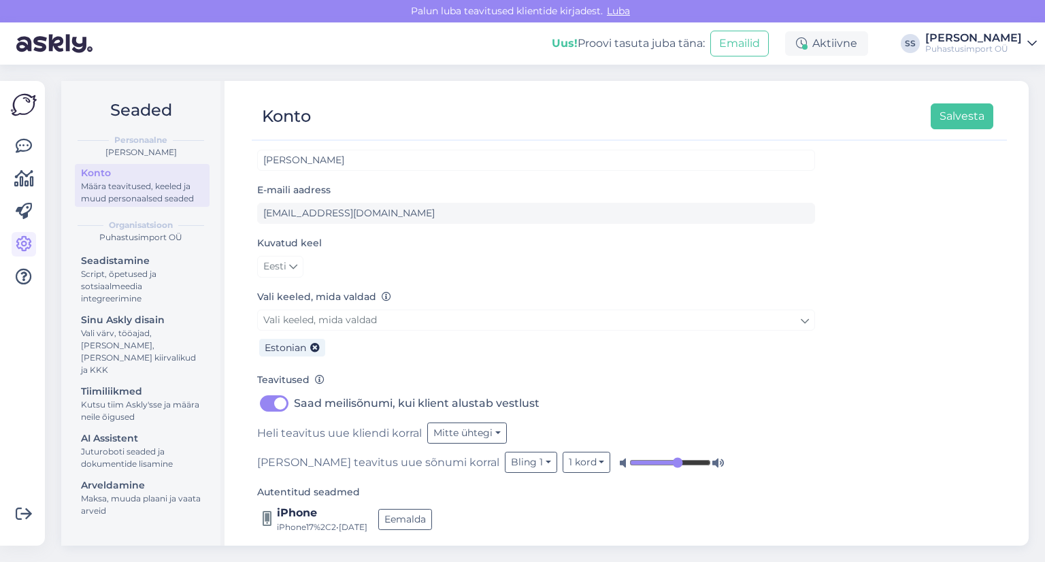
scroll to position [31, 0]
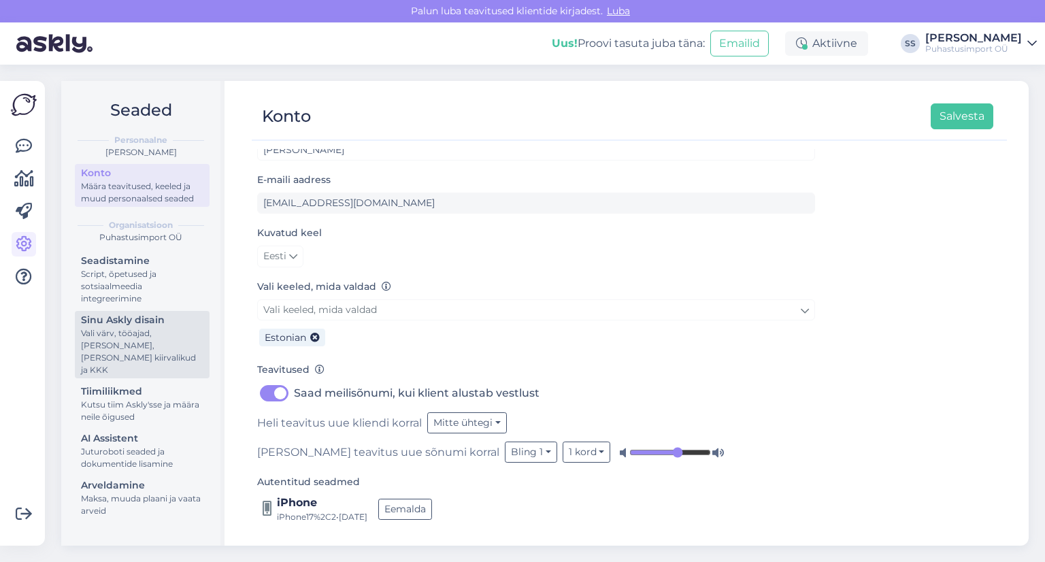
click at [143, 354] on div "Vali värv, tööajad, [PERSON_NAME], [PERSON_NAME] kiirvalikud ja KKK" at bounding box center [142, 351] width 122 height 49
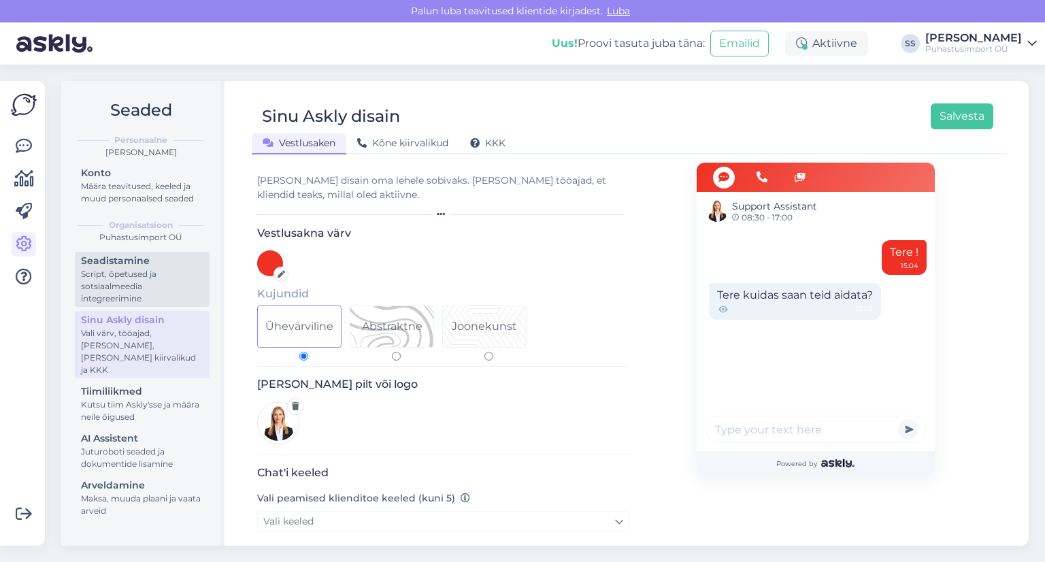
click at [150, 286] on div "Script, õpetused ja sotsiaalmeedia integreerimine" at bounding box center [142, 286] width 122 height 37
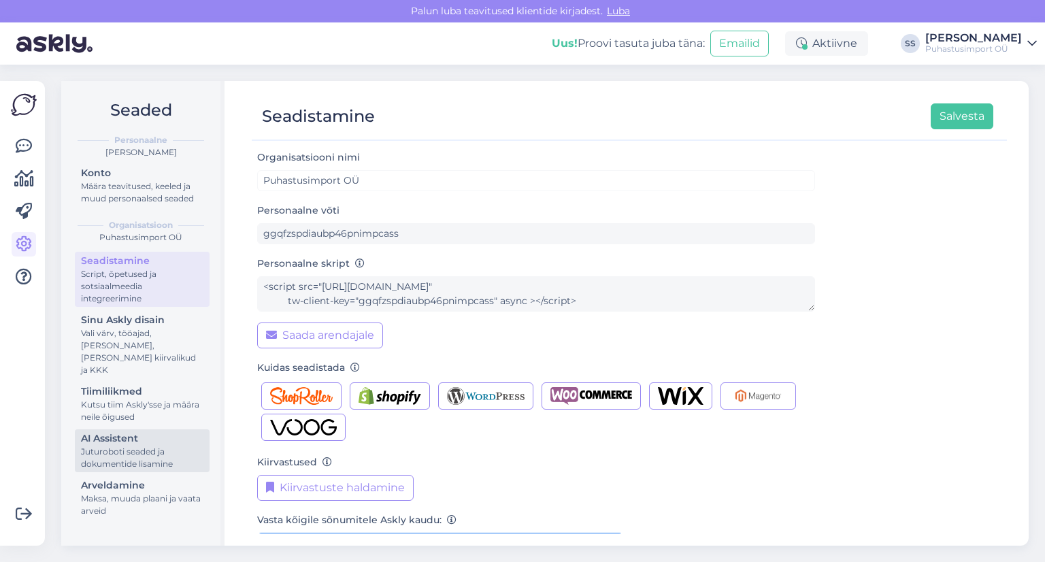
click at [164, 431] on div "AI Assistent" at bounding box center [142, 438] width 122 height 14
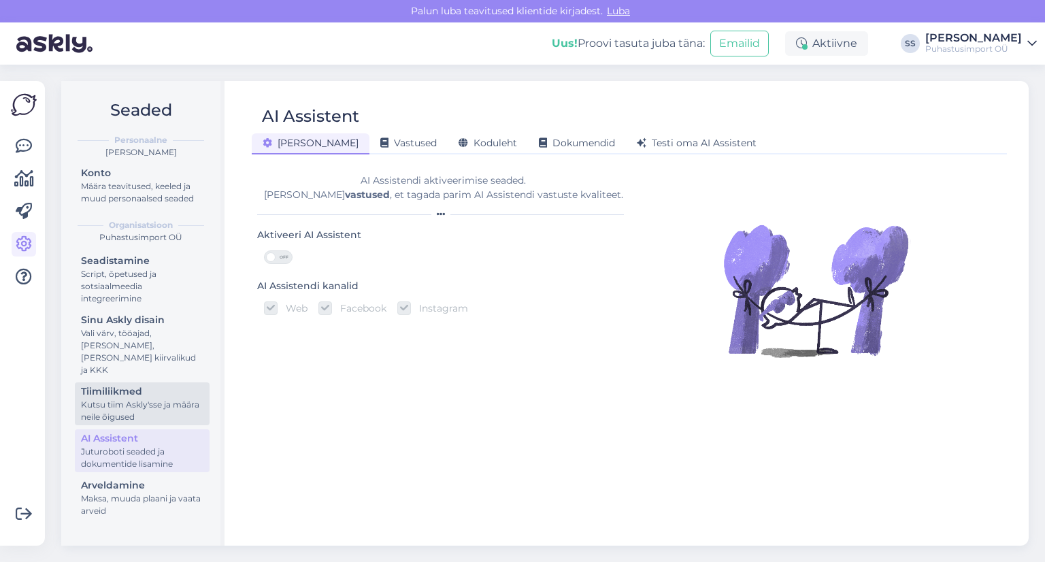
click at [153, 399] on div "Kutsu tiim Askly'sse ja määra neile õigused" at bounding box center [142, 411] width 122 height 24
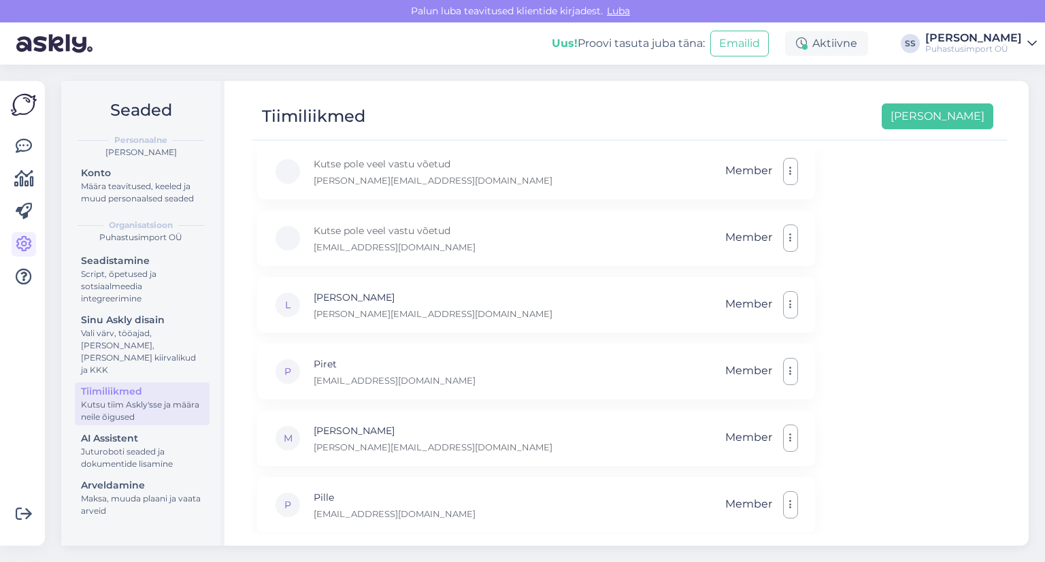
scroll to position [279, 0]
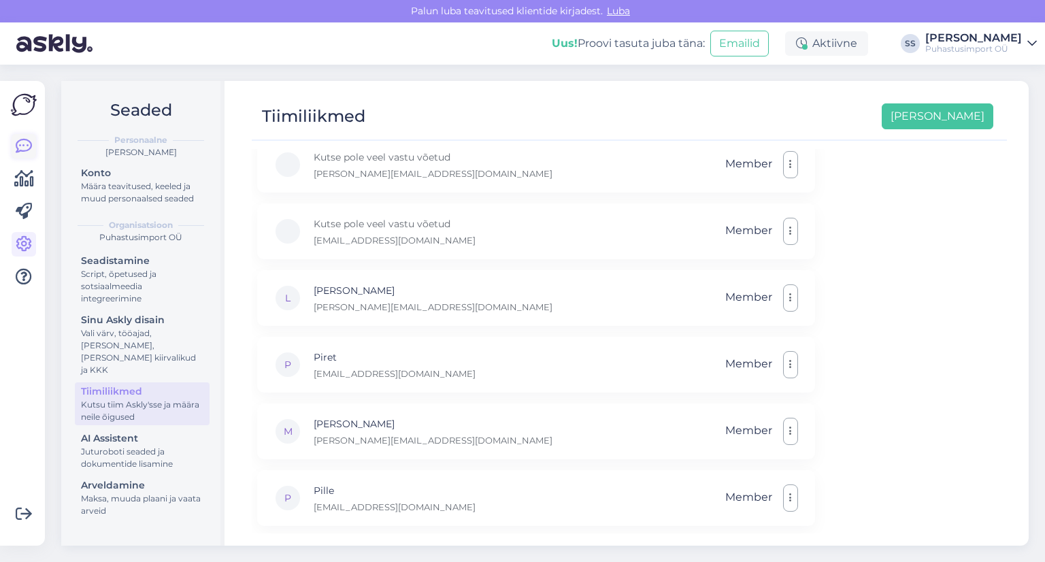
click at [26, 147] on icon at bounding box center [24, 146] width 16 height 16
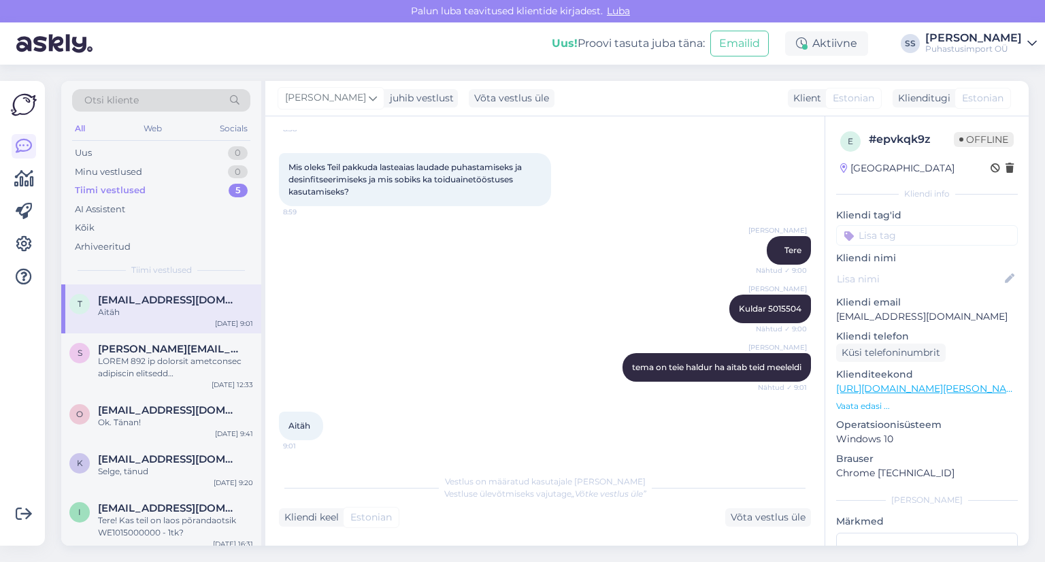
scroll to position [628, 0]
click at [243, 169] on div "0" at bounding box center [238, 172] width 20 height 14
